Goal: Information Seeking & Learning: Understand process/instructions

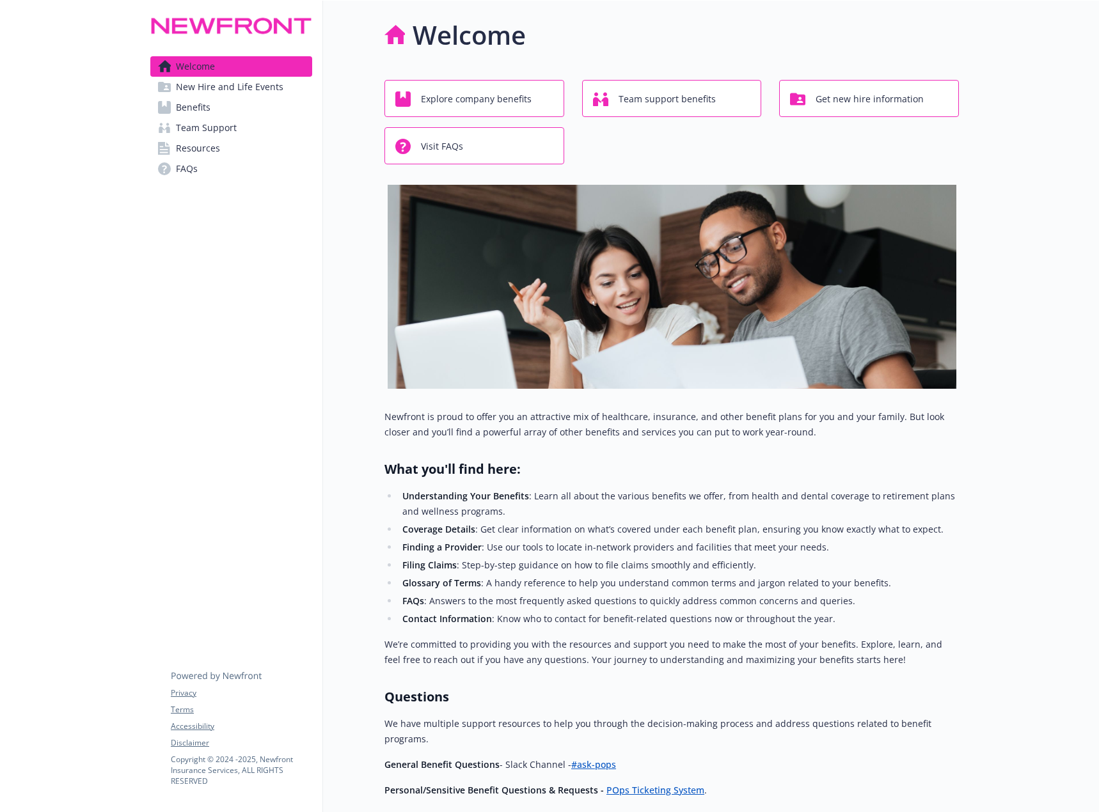
click at [204, 109] on span "Benefits" at bounding box center [193, 107] width 35 height 20
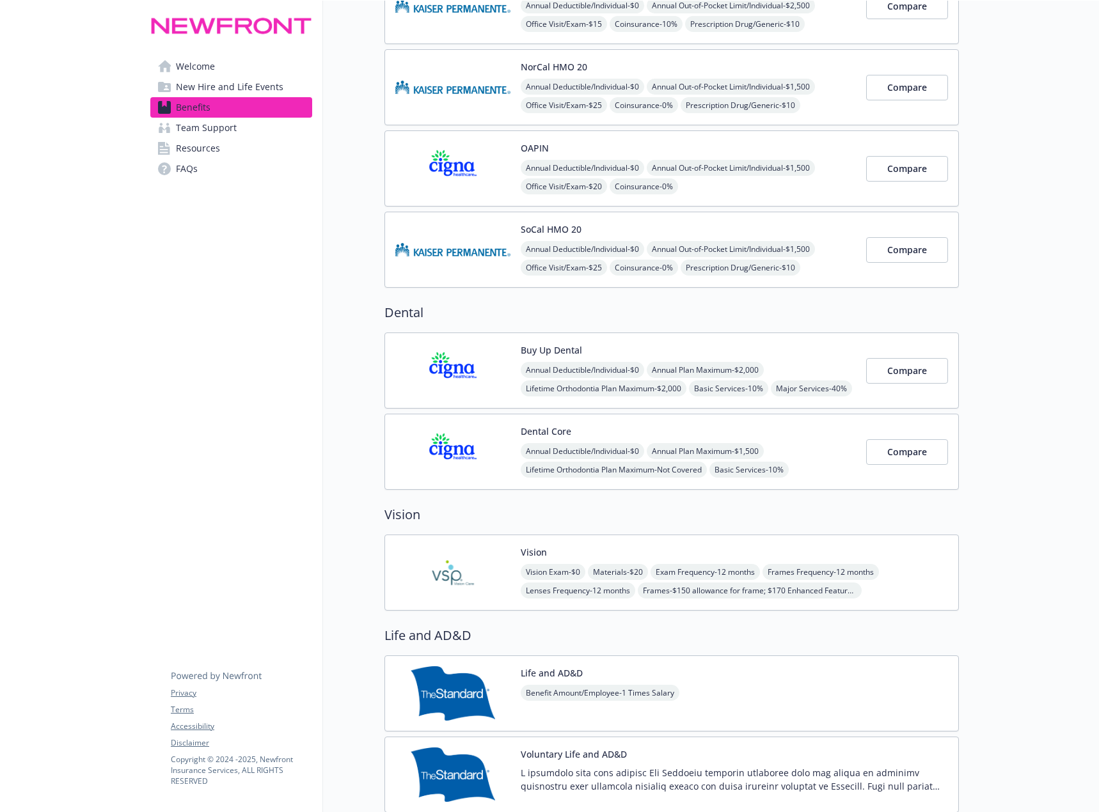
scroll to position [384, 0]
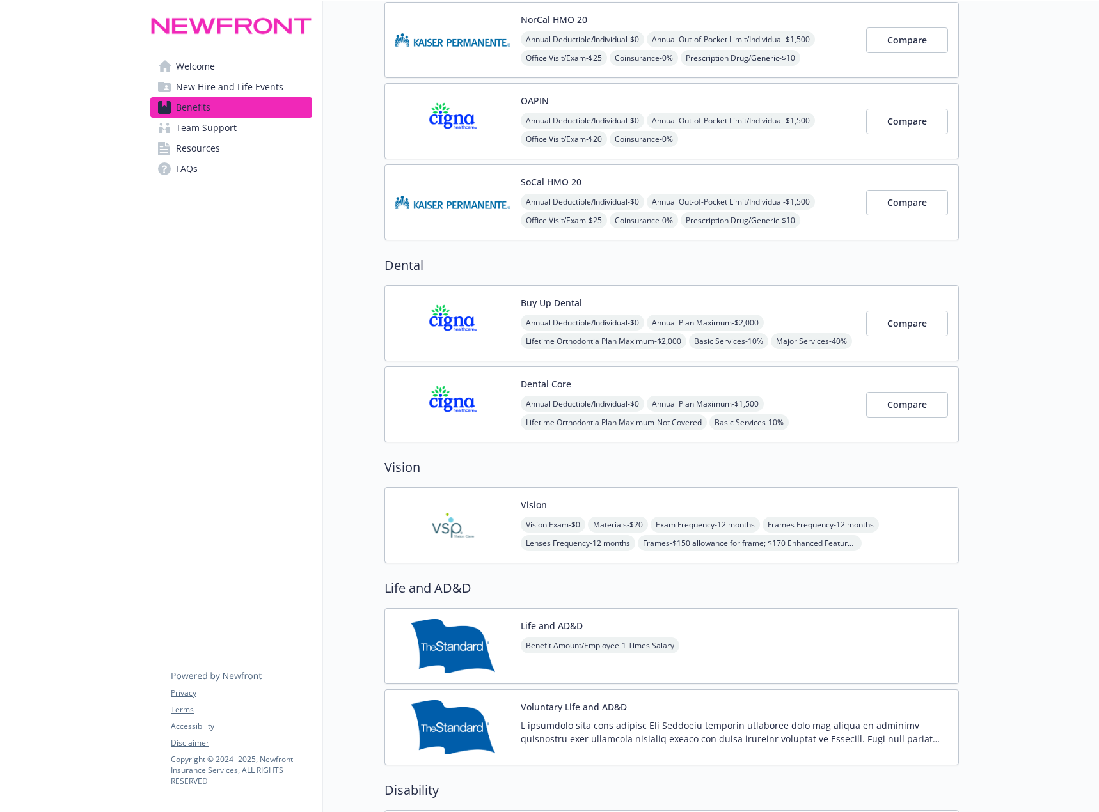
click at [456, 322] on img at bounding box center [452, 323] width 115 height 54
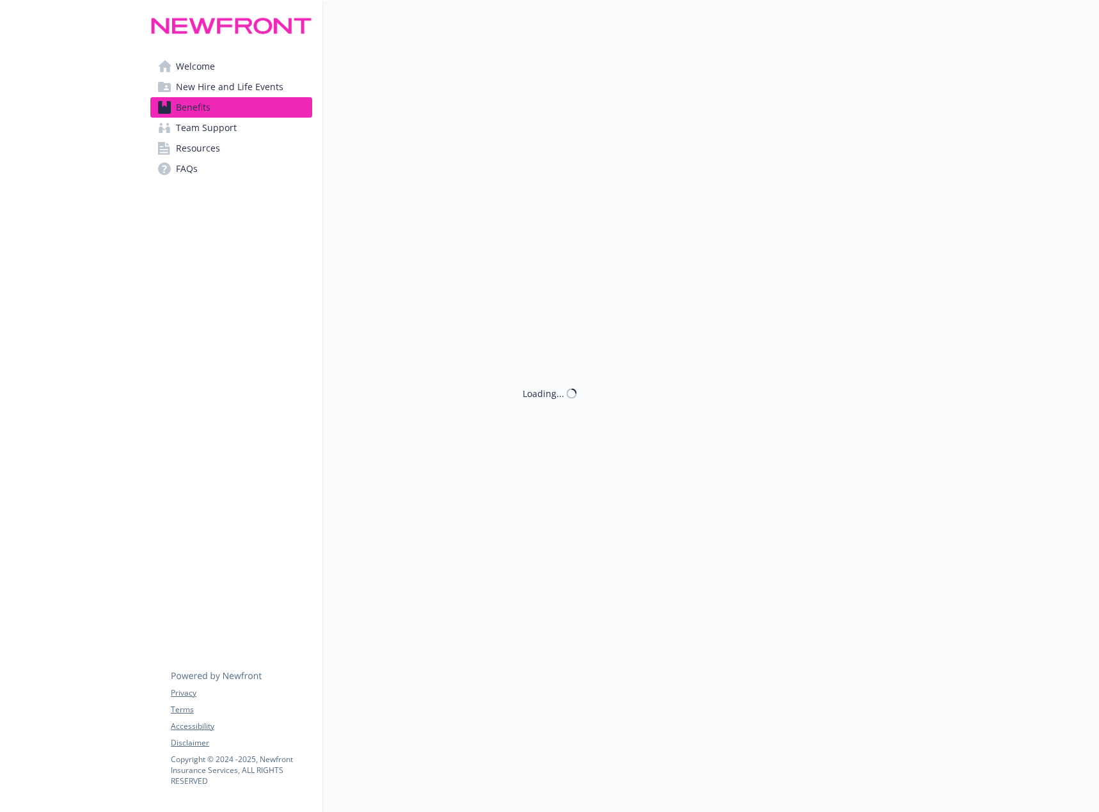
scroll to position [384, 0]
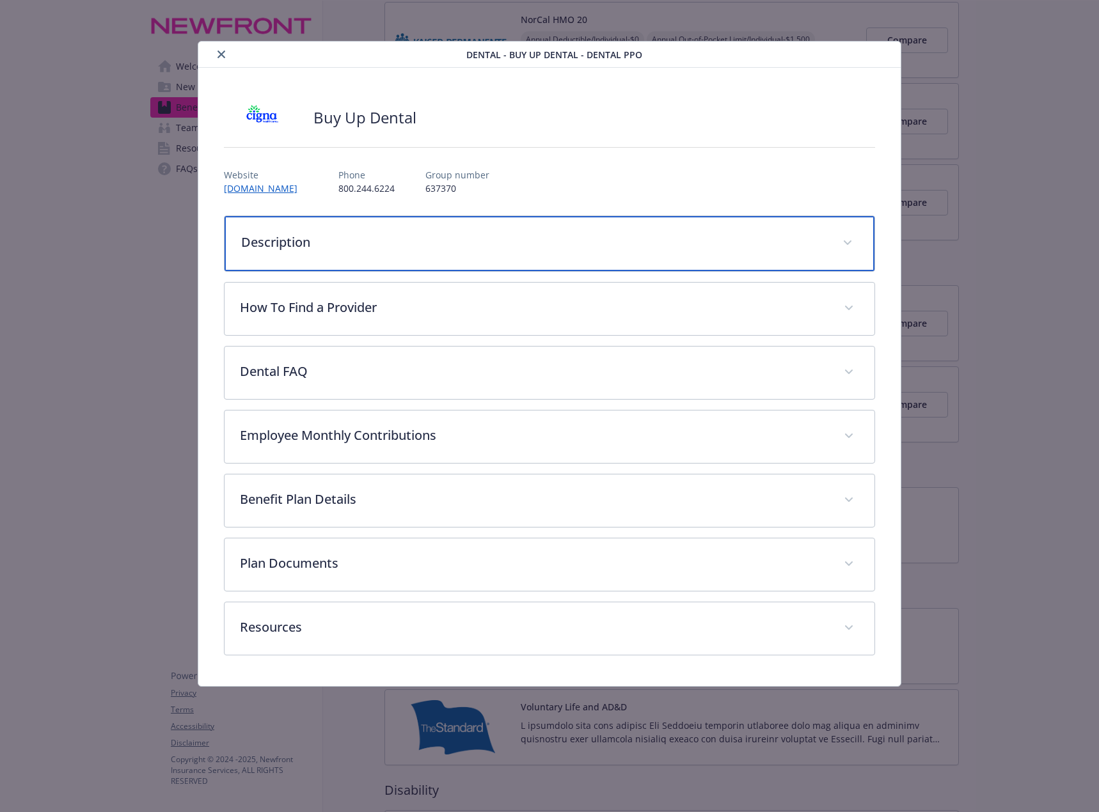
click at [382, 258] on div "Description" at bounding box center [549, 243] width 650 height 55
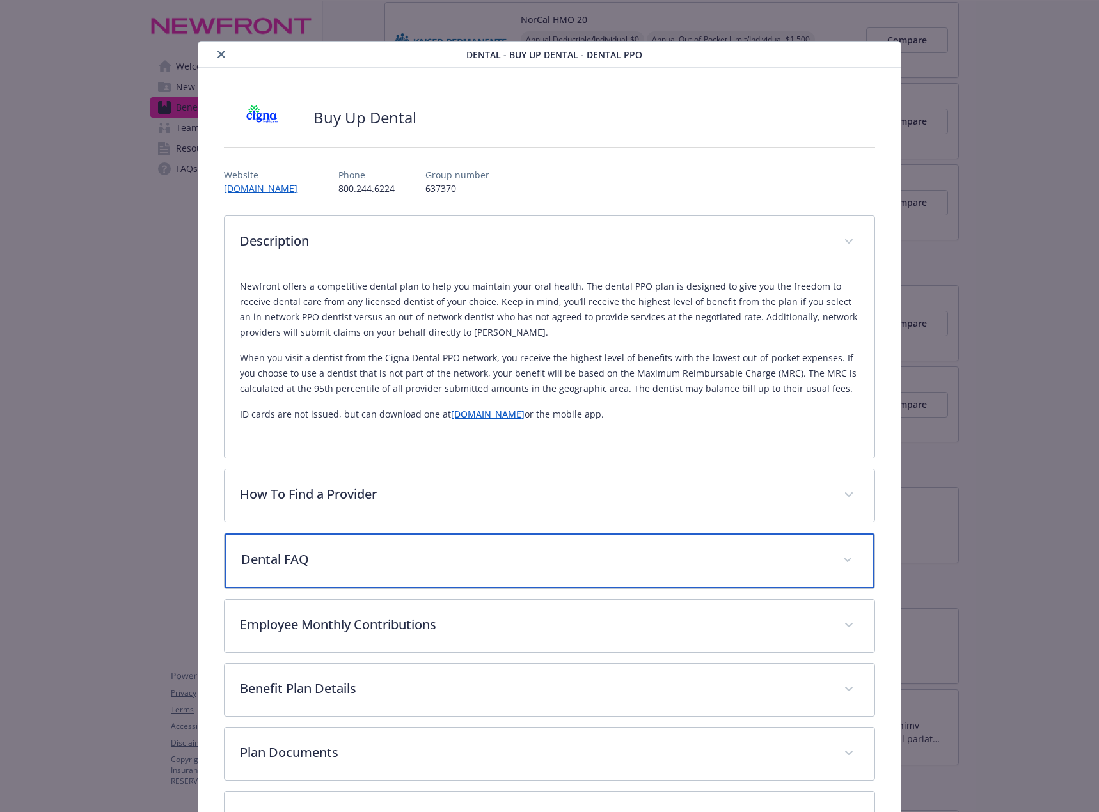
click at [363, 548] on div "Dental FAQ" at bounding box center [549, 560] width 650 height 55
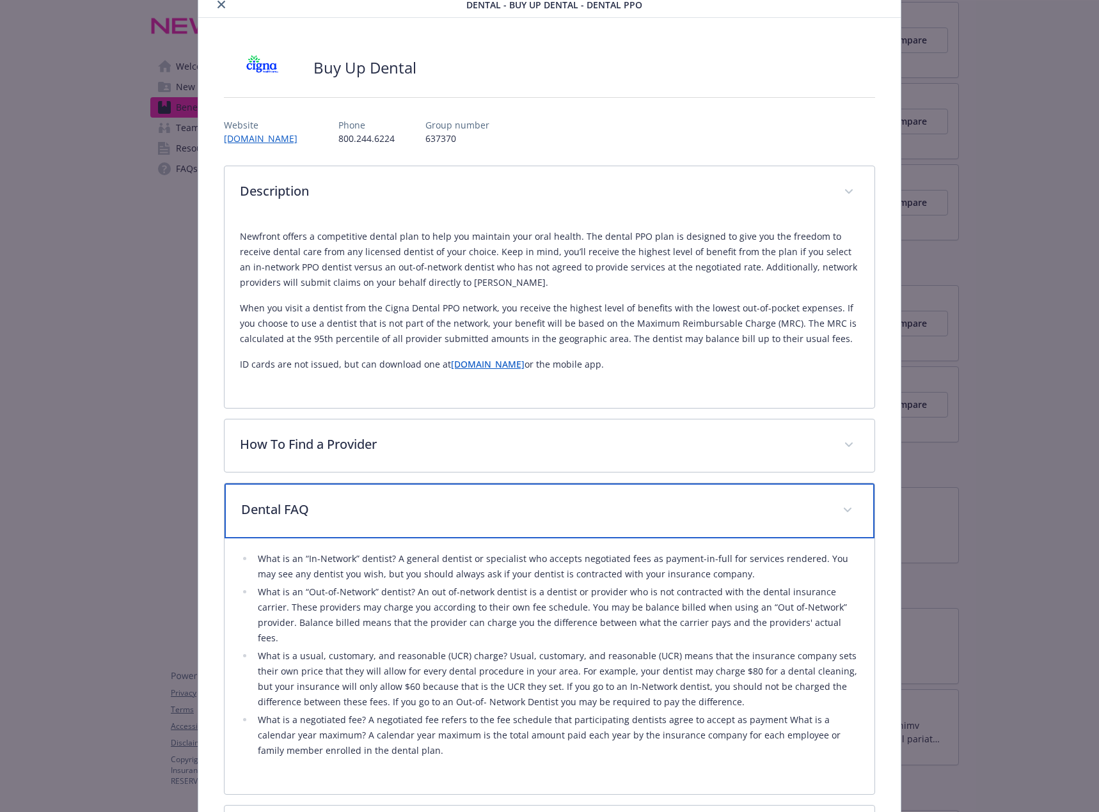
scroll to position [345, 0]
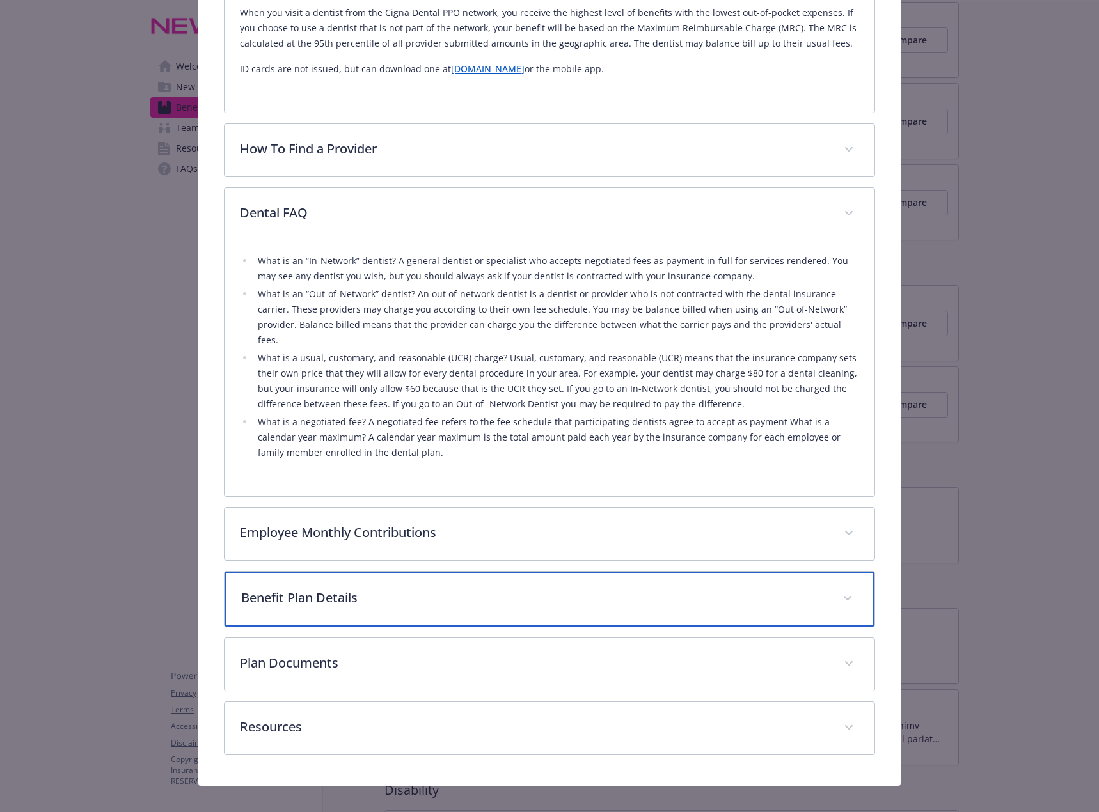
click at [349, 589] on p "Benefit Plan Details" at bounding box center [534, 597] width 586 height 19
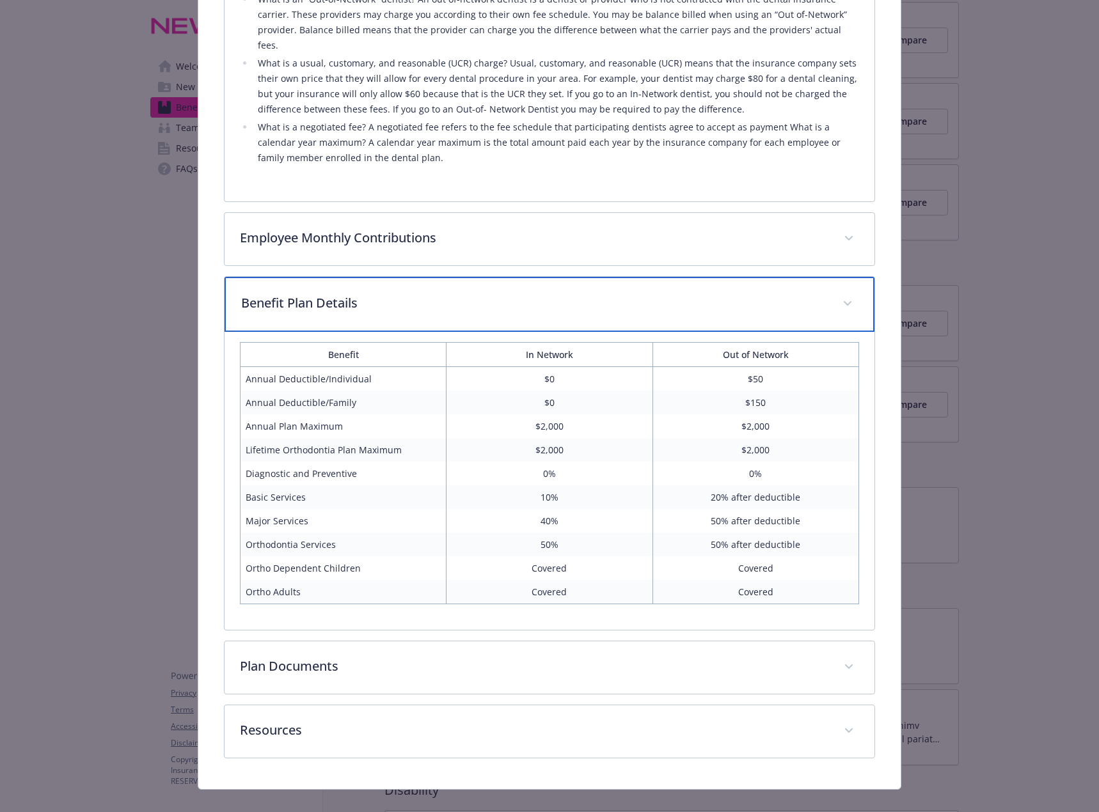
scroll to position [643, 0]
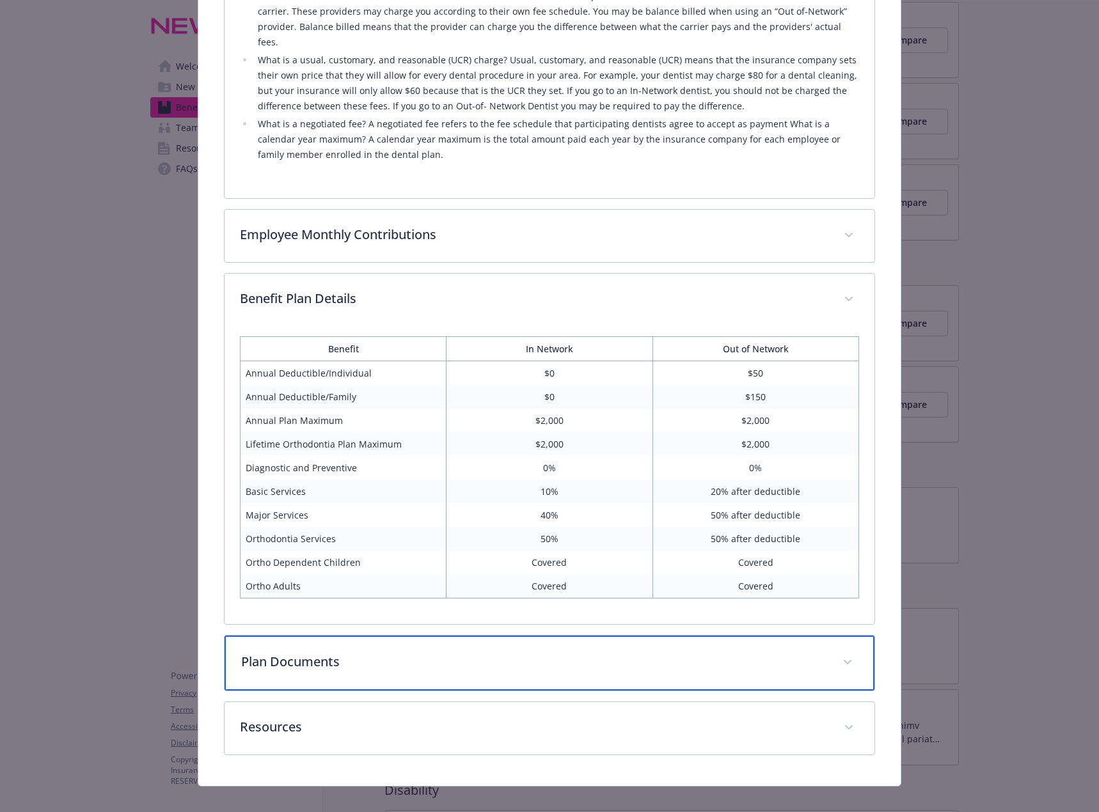
click at [457, 652] on p "Plan Documents" at bounding box center [534, 661] width 586 height 19
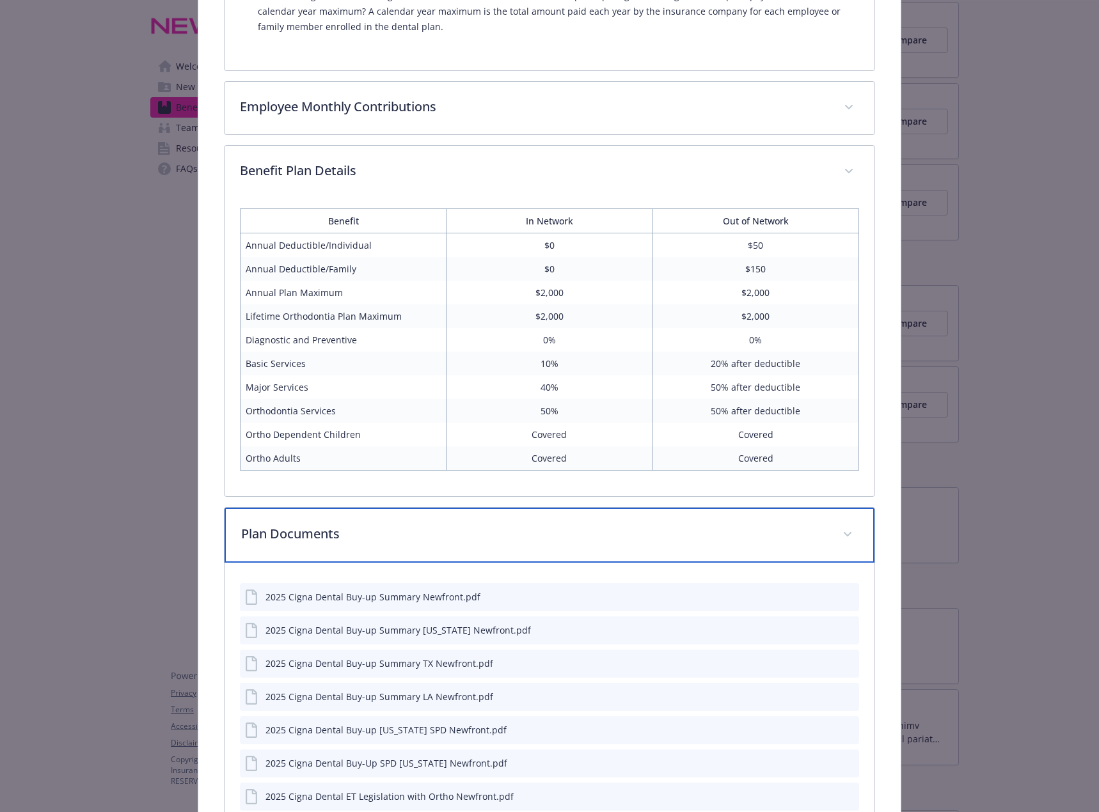
scroll to position [835, 0]
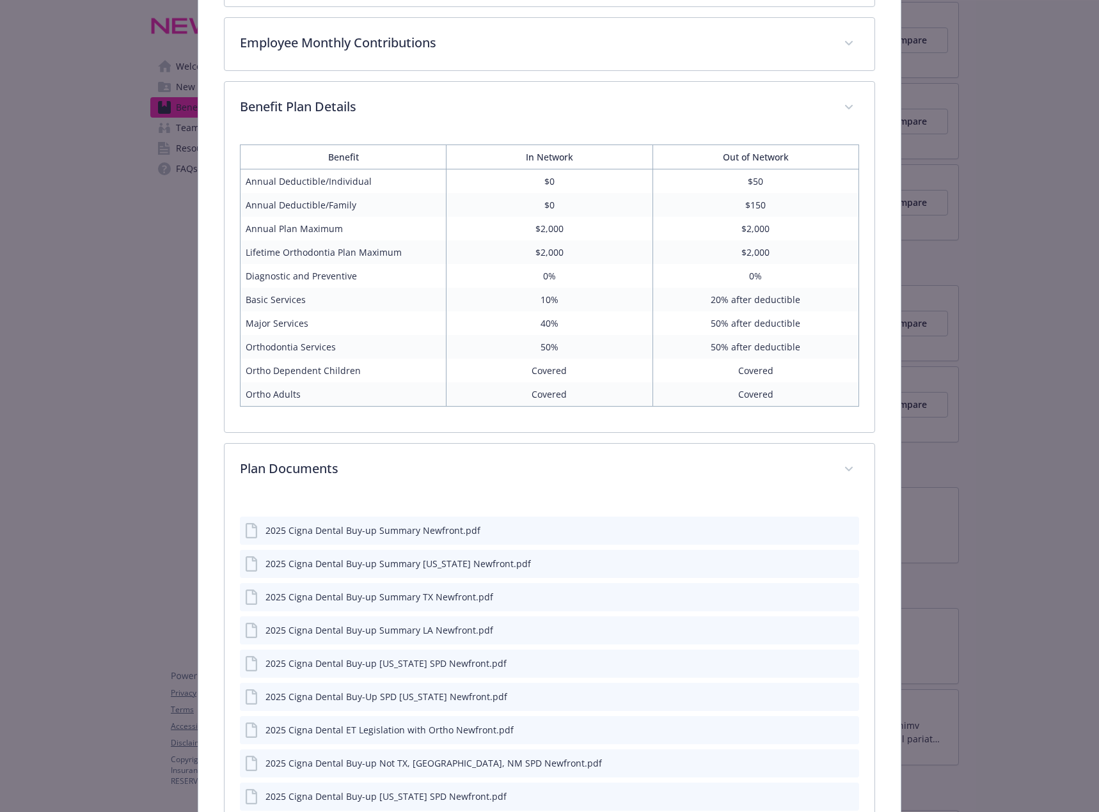
click at [841, 525] on icon "preview file" at bounding box center [847, 529] width 12 height 9
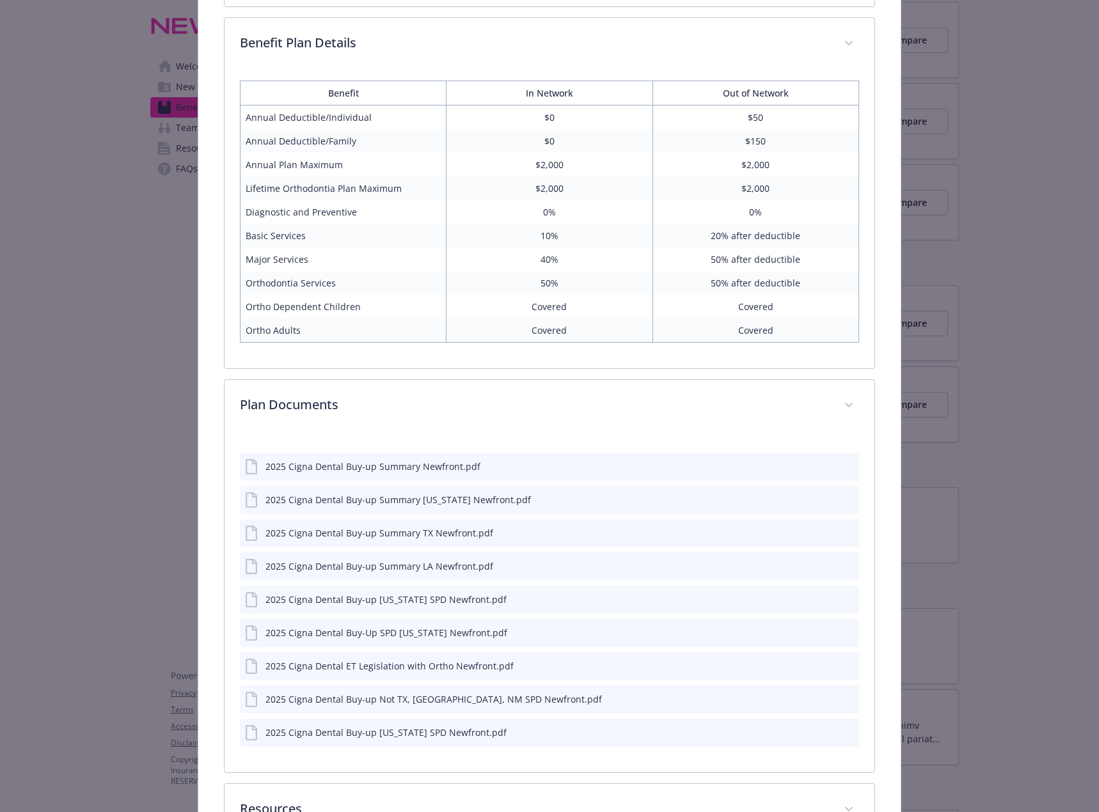
click at [841, 694] on icon "preview file" at bounding box center [847, 698] width 12 height 9
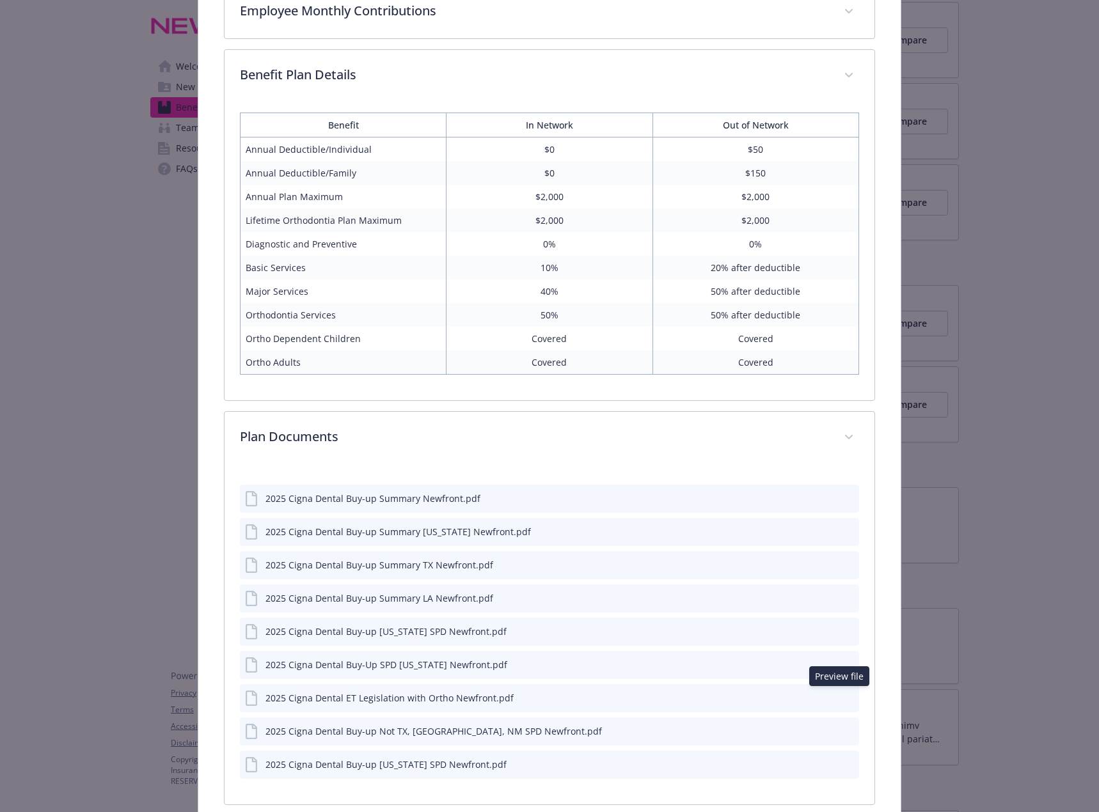
scroll to position [771, 0]
